Goal: Task Accomplishment & Management: Manage account settings

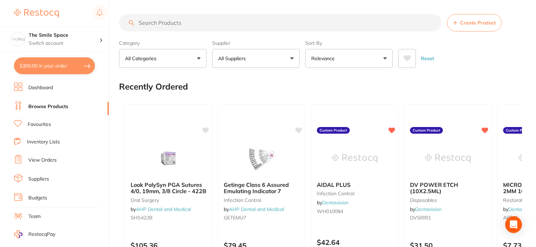
click at [54, 67] on button "$300.00 in your order" at bounding box center [54, 65] width 81 height 17
checkbox input "true"
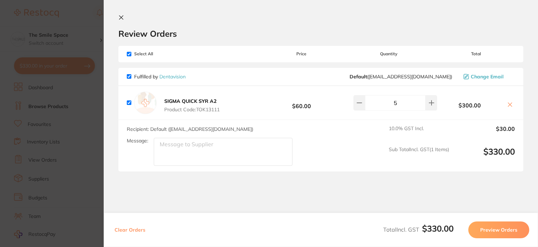
click at [122, 15] on icon at bounding box center [121, 18] width 6 height 6
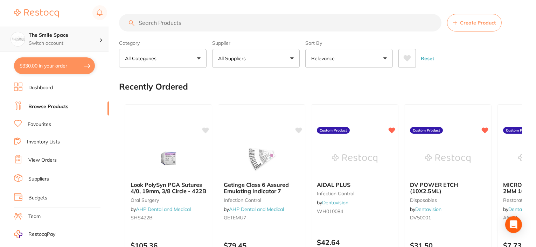
click at [47, 39] on div "The Smile Space Switch account" at bounding box center [64, 39] width 71 height 15
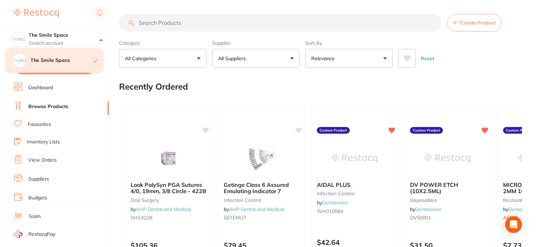
click at [42, 64] on h4 "The Smile Space" at bounding box center [61, 60] width 63 height 7
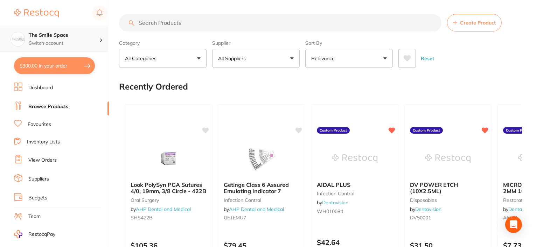
click at [101, 41] on icon at bounding box center [100, 40] width 1 height 3
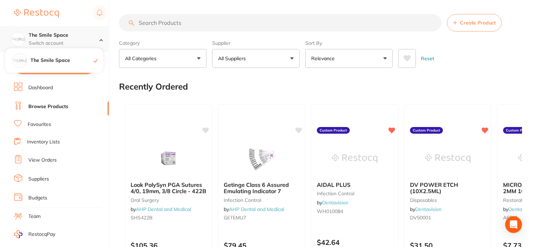
click at [101, 41] on div at bounding box center [103, 39] width 9 height 6
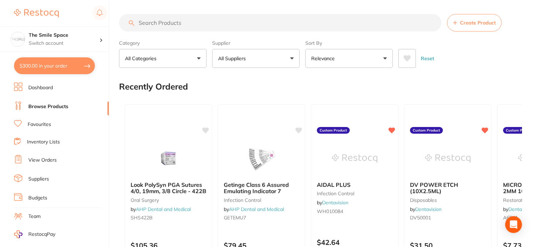
click at [34, 64] on button "$300.00 in your order" at bounding box center [54, 65] width 81 height 17
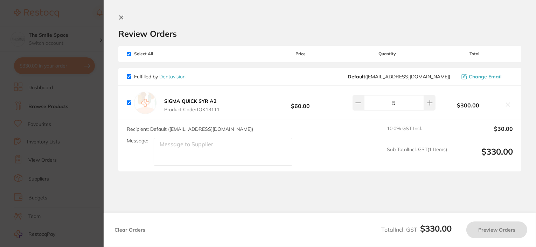
checkbox input "true"
click at [121, 20] on icon at bounding box center [121, 18] width 6 height 6
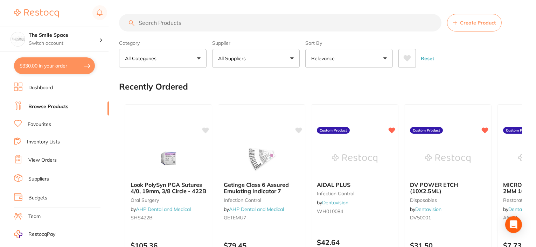
click at [37, 158] on link "View Orders" at bounding box center [42, 160] width 28 height 7
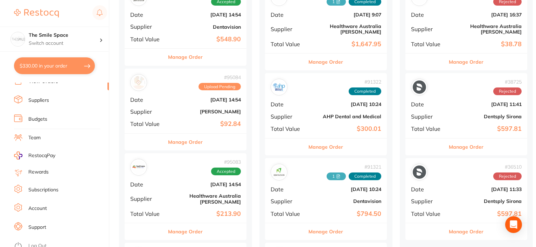
scroll to position [280, 0]
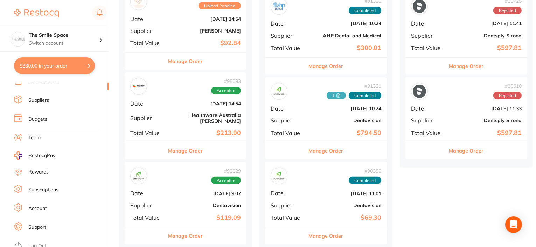
click at [30, 243] on link "Log Out" at bounding box center [37, 246] width 18 height 7
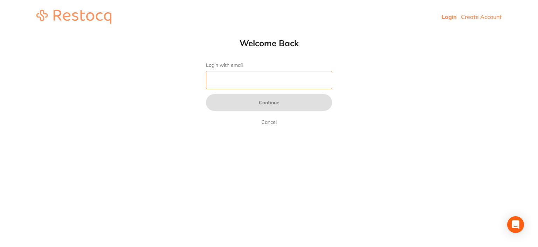
click at [224, 78] on input "Login with email" at bounding box center [269, 80] width 126 height 18
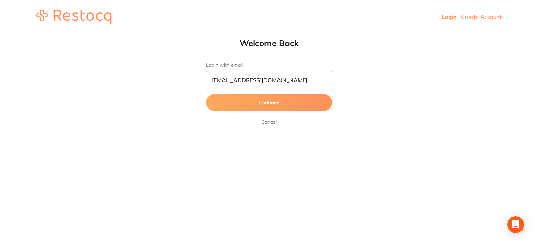
click at [272, 102] on button "Continue" at bounding box center [269, 102] width 126 height 17
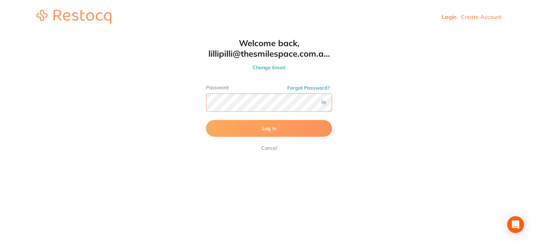
click at [206, 120] on button "Log In" at bounding box center [269, 128] width 126 height 17
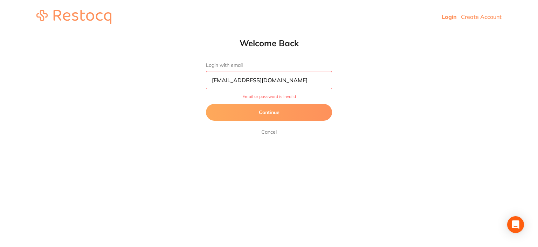
click at [299, 83] on input "[EMAIL_ADDRESS][DOMAIN_NAME]" at bounding box center [269, 80] width 126 height 18
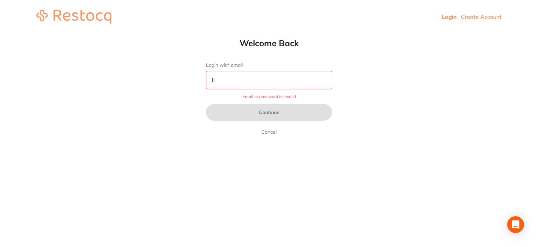
type input "l"
click at [271, 78] on input "Login with email" at bounding box center [269, 80] width 126 height 18
type input "[EMAIL_ADDRESS][DOMAIN_NAME]"
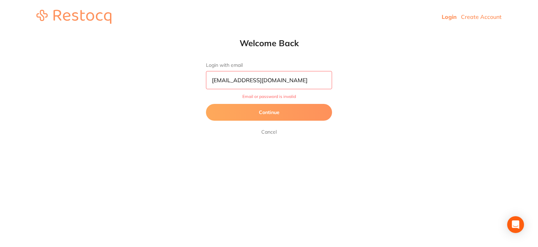
click at [269, 110] on button "Continue" at bounding box center [269, 112] width 126 height 17
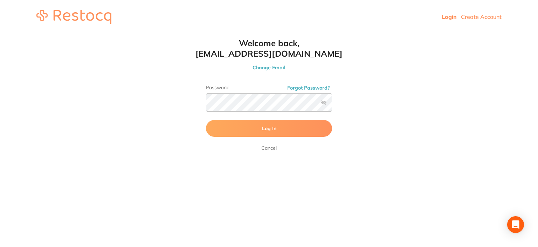
click at [260, 126] on button "Log In" at bounding box center [269, 128] width 126 height 17
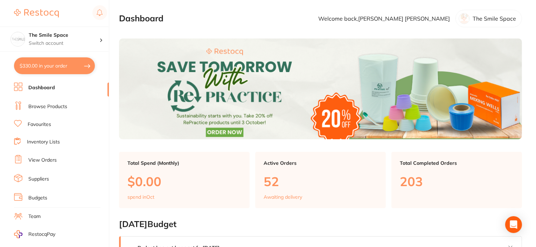
click at [43, 12] on img at bounding box center [36, 13] width 45 height 8
click at [491, 18] on p "The Smile Space" at bounding box center [494, 18] width 43 height 6
click at [468, 17] on div at bounding box center [464, 18] width 11 height 11
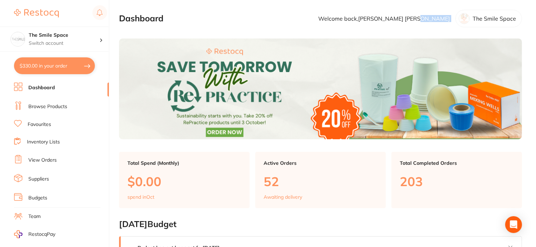
click at [468, 17] on div at bounding box center [464, 18] width 11 height 11
click at [466, 17] on div at bounding box center [464, 18] width 11 height 11
click at [62, 37] on h4 "The Smile Space" at bounding box center [64, 35] width 71 height 7
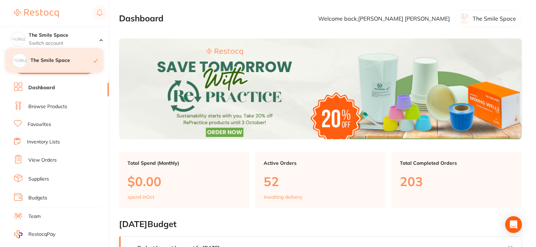
click at [49, 60] on h4 "The Smile Space" at bounding box center [61, 60] width 63 height 7
